Goal: Information Seeking & Learning: Learn about a topic

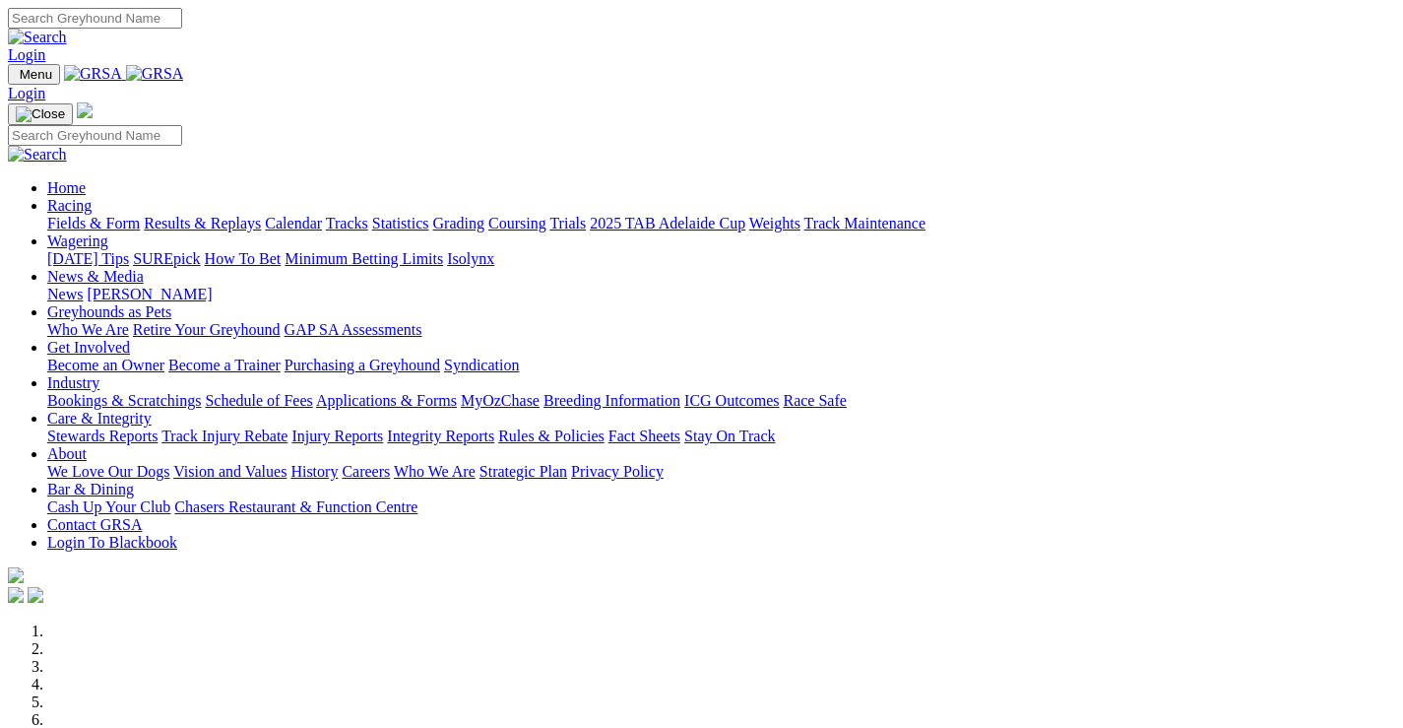
click at [92, 197] on link "Racing" at bounding box center [69, 205] width 44 height 17
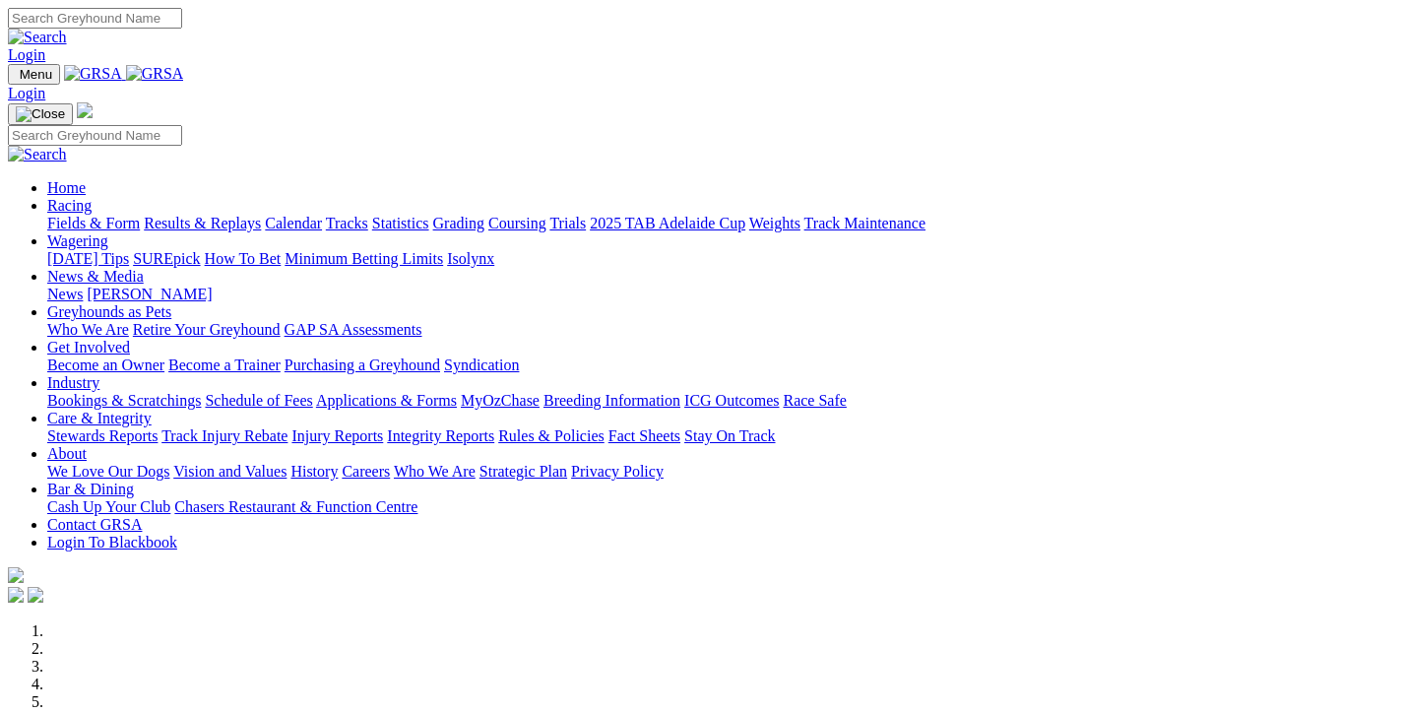
click at [92, 197] on link "Racing" at bounding box center [69, 205] width 44 height 17
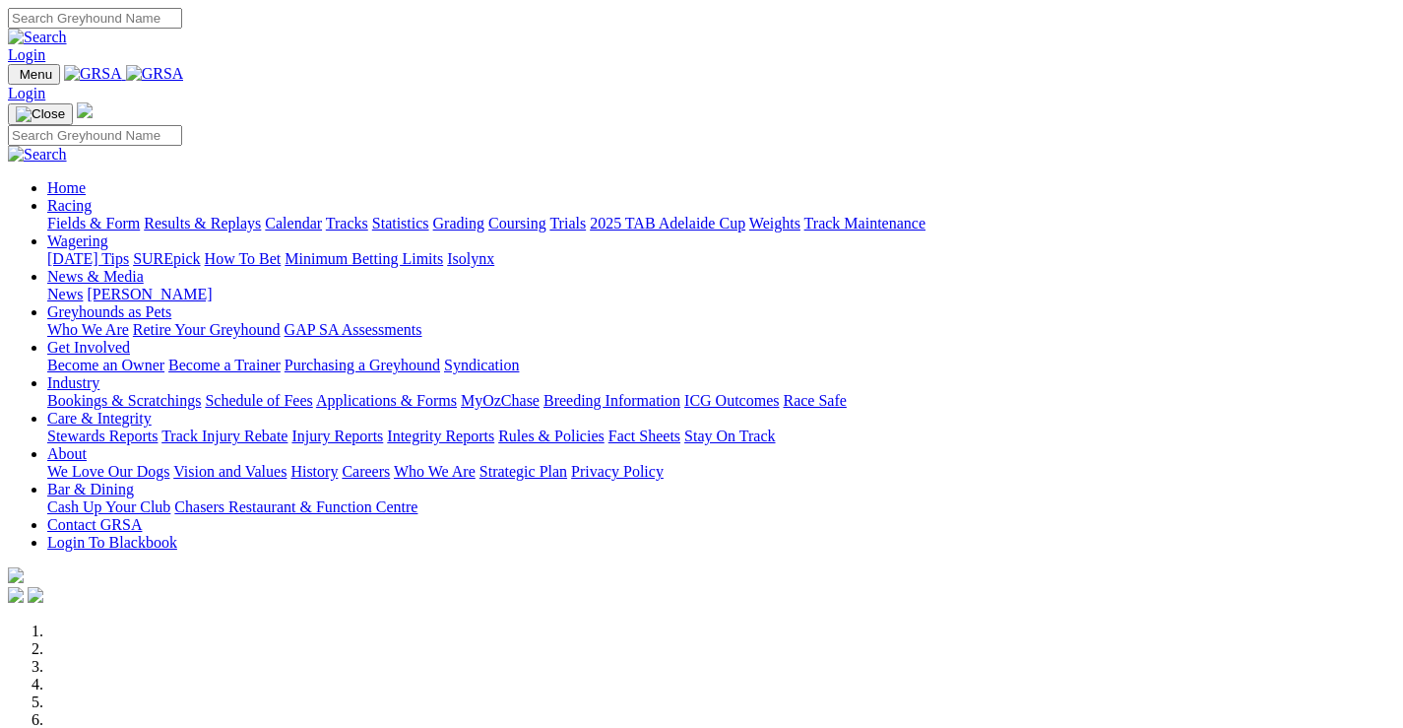
click at [92, 197] on link "Racing" at bounding box center [69, 205] width 44 height 17
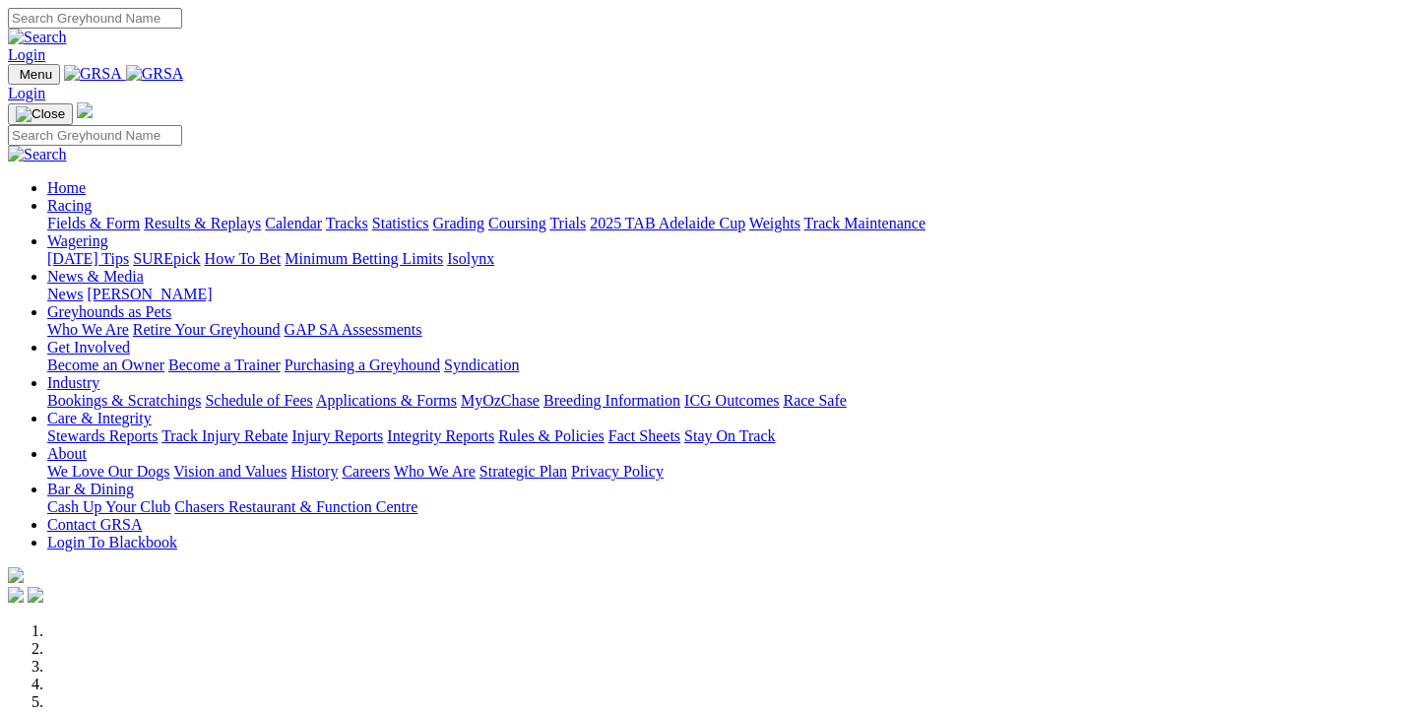
click at [91, 215] on link "Fields & Form" at bounding box center [93, 223] width 93 height 17
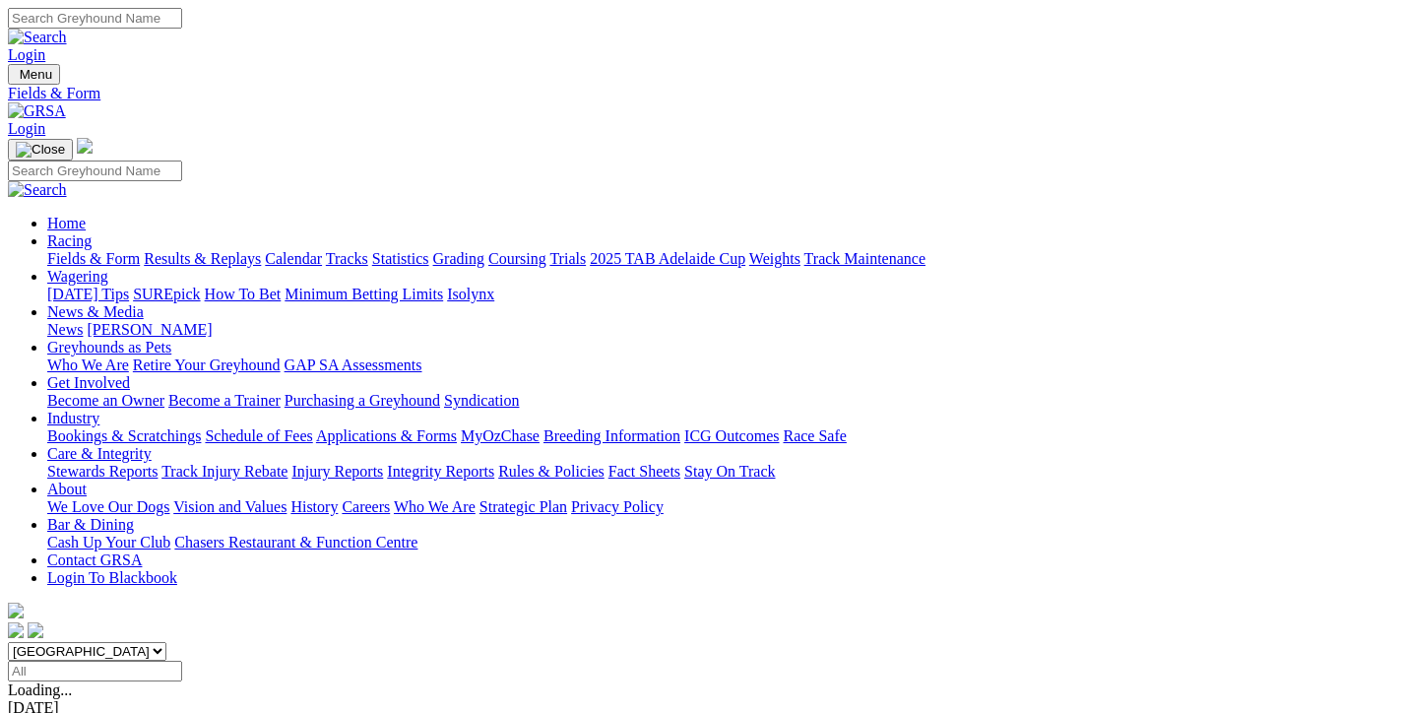
click at [261, 250] on link "Results & Replays" at bounding box center [202, 258] width 117 height 17
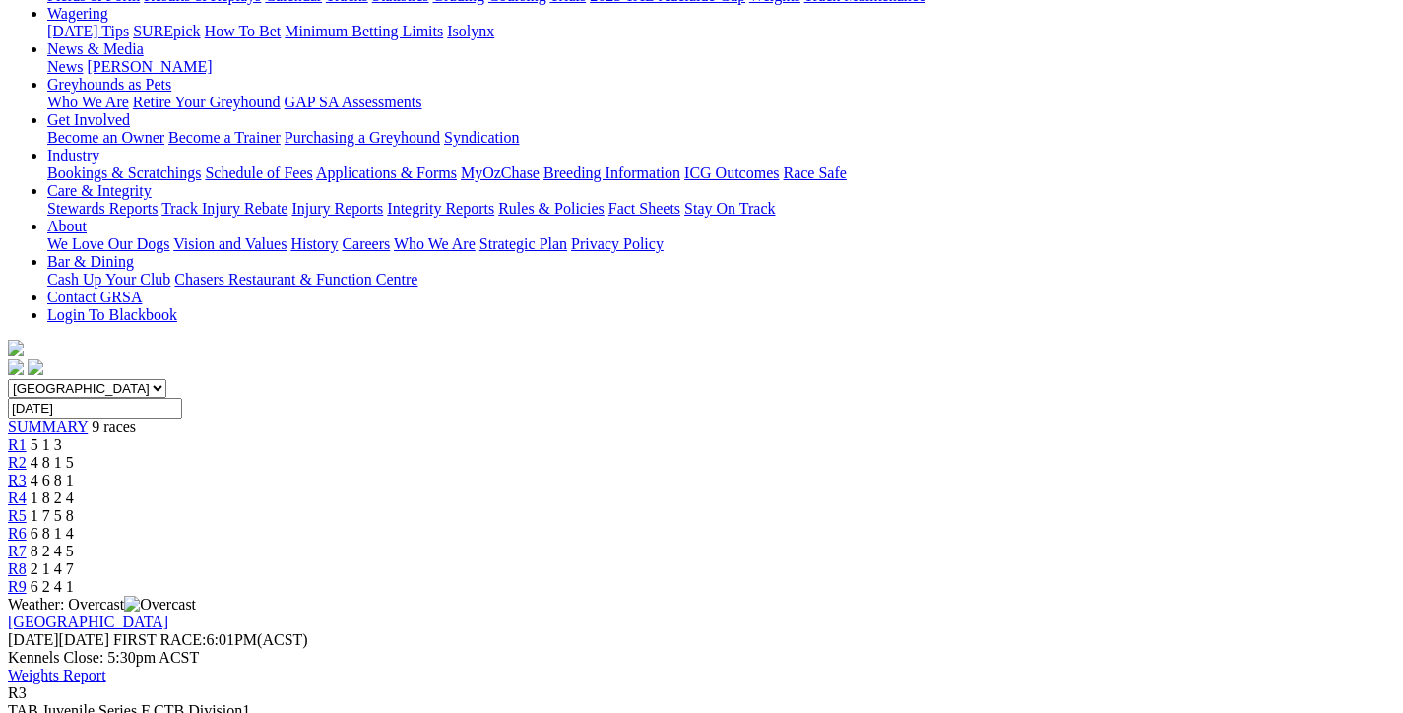
scroll to position [295, 0]
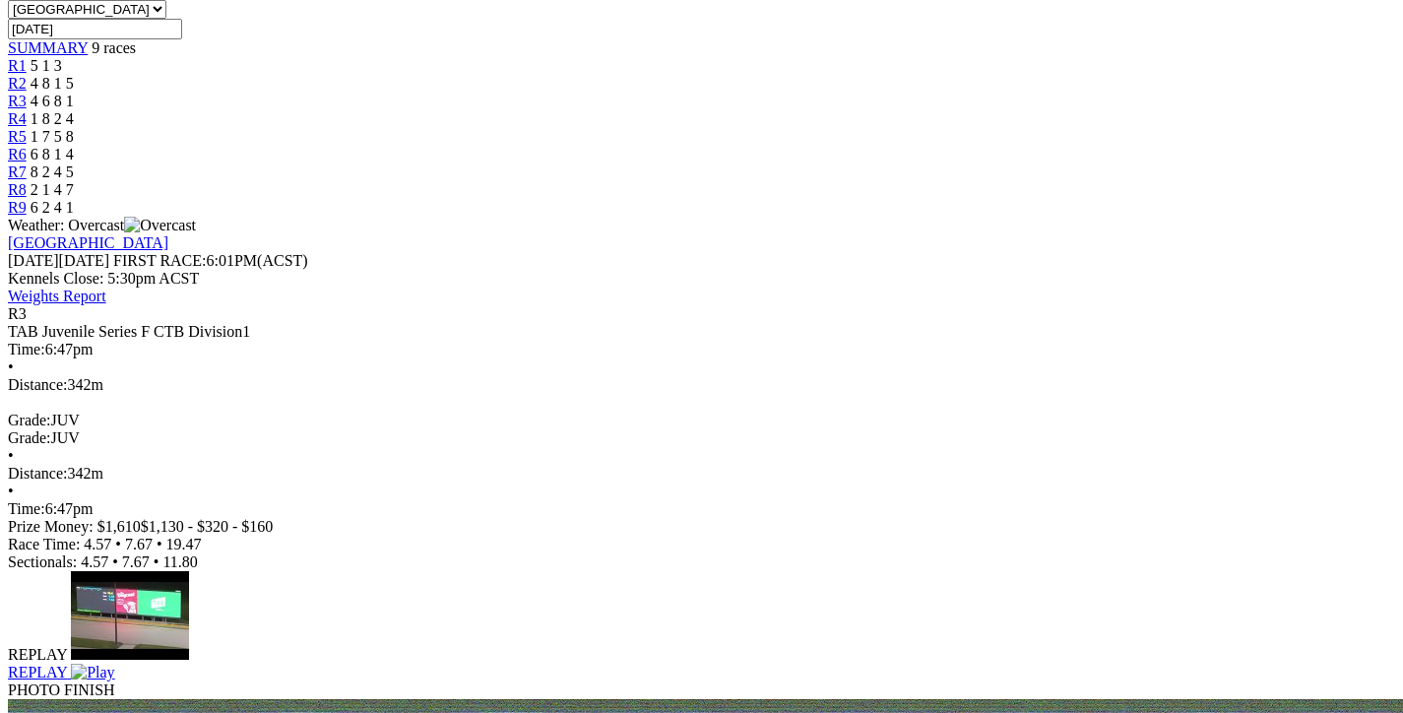
scroll to position [394, 0]
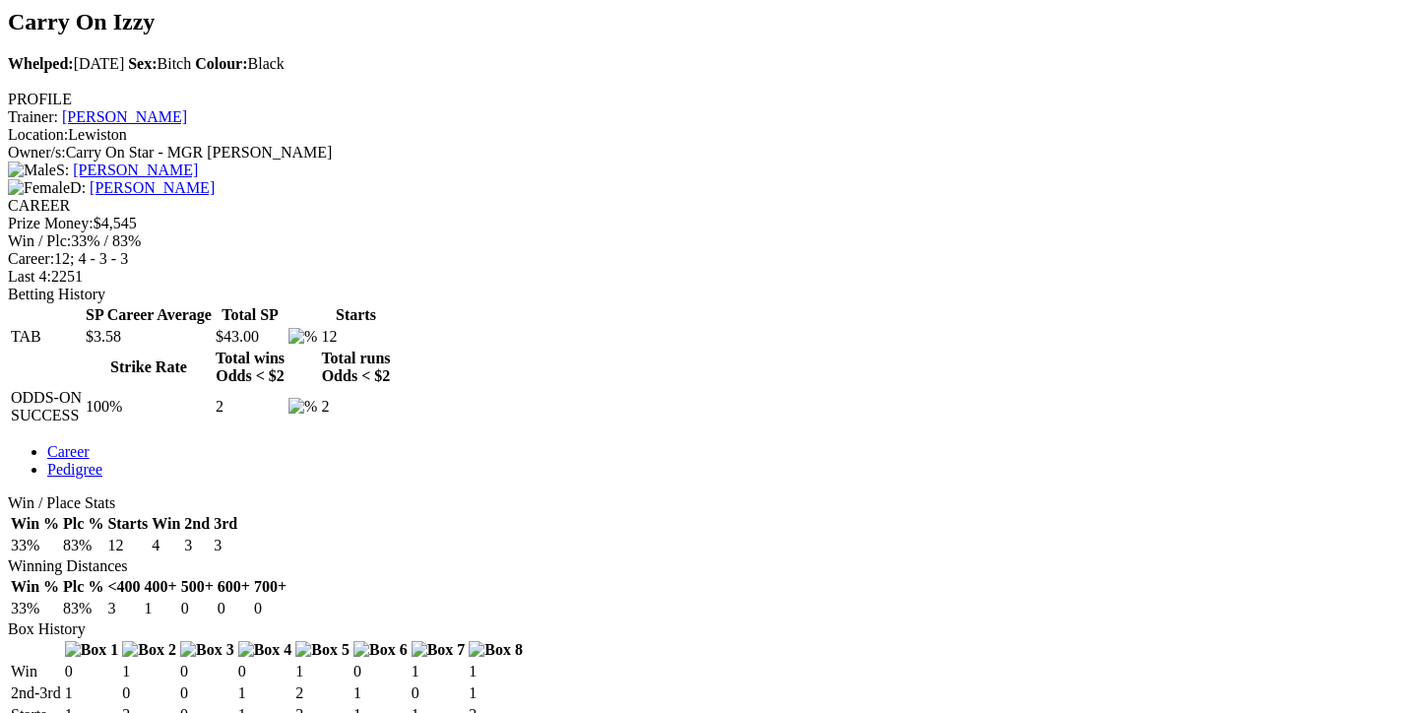
scroll to position [689, 0]
